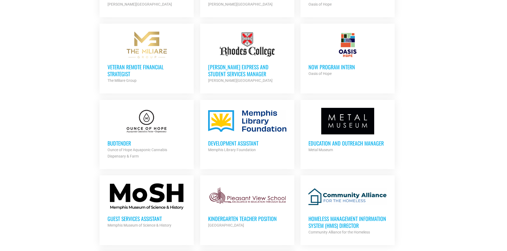
scroll to position [452, 0]
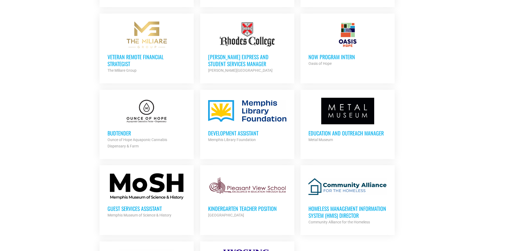
click at [248, 131] on h3 "Development Assistant" at bounding box center [247, 133] width 78 height 7
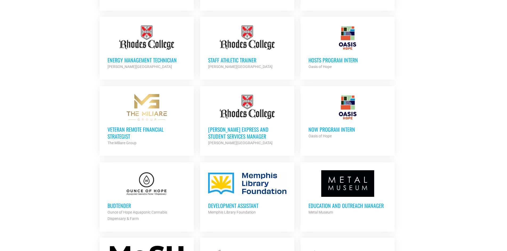
scroll to position [425, 0]
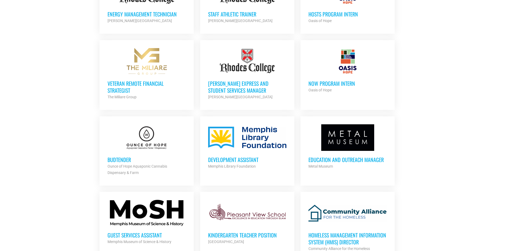
click at [232, 151] on div "Development Assistant Memphis Library Foundation Partner Org" at bounding box center [247, 160] width 78 height 19
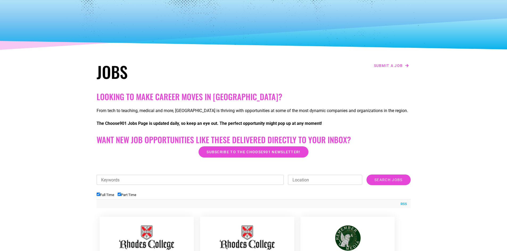
scroll to position [27, 0]
